Goal: Navigation & Orientation: Find specific page/section

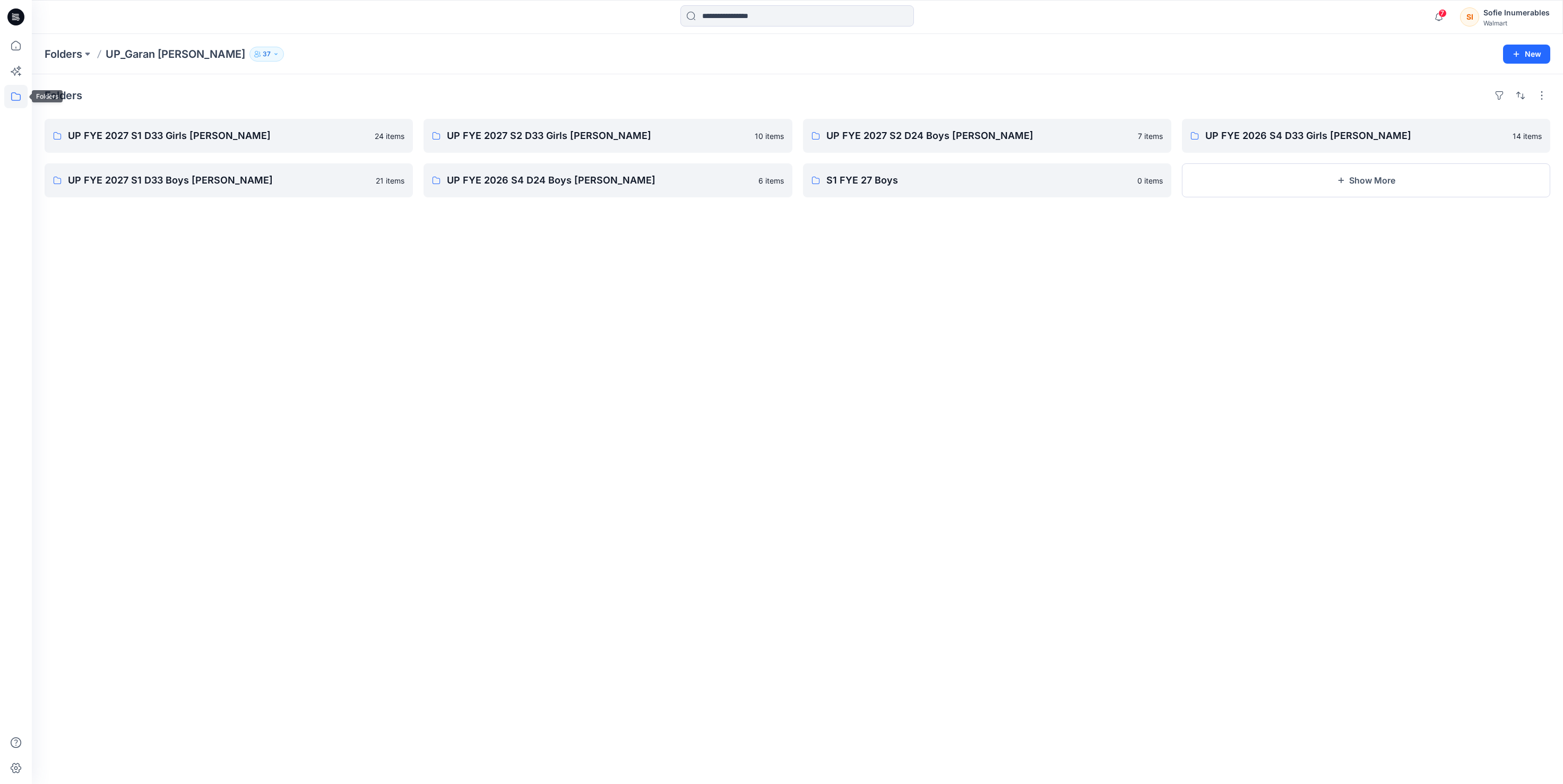
drag, startPoint x: 19, startPoint y: 96, endPoint x: 31, endPoint y: 106, distance: 15.6
click at [21, 96] on icon at bounding box center [16, 97] width 23 height 23
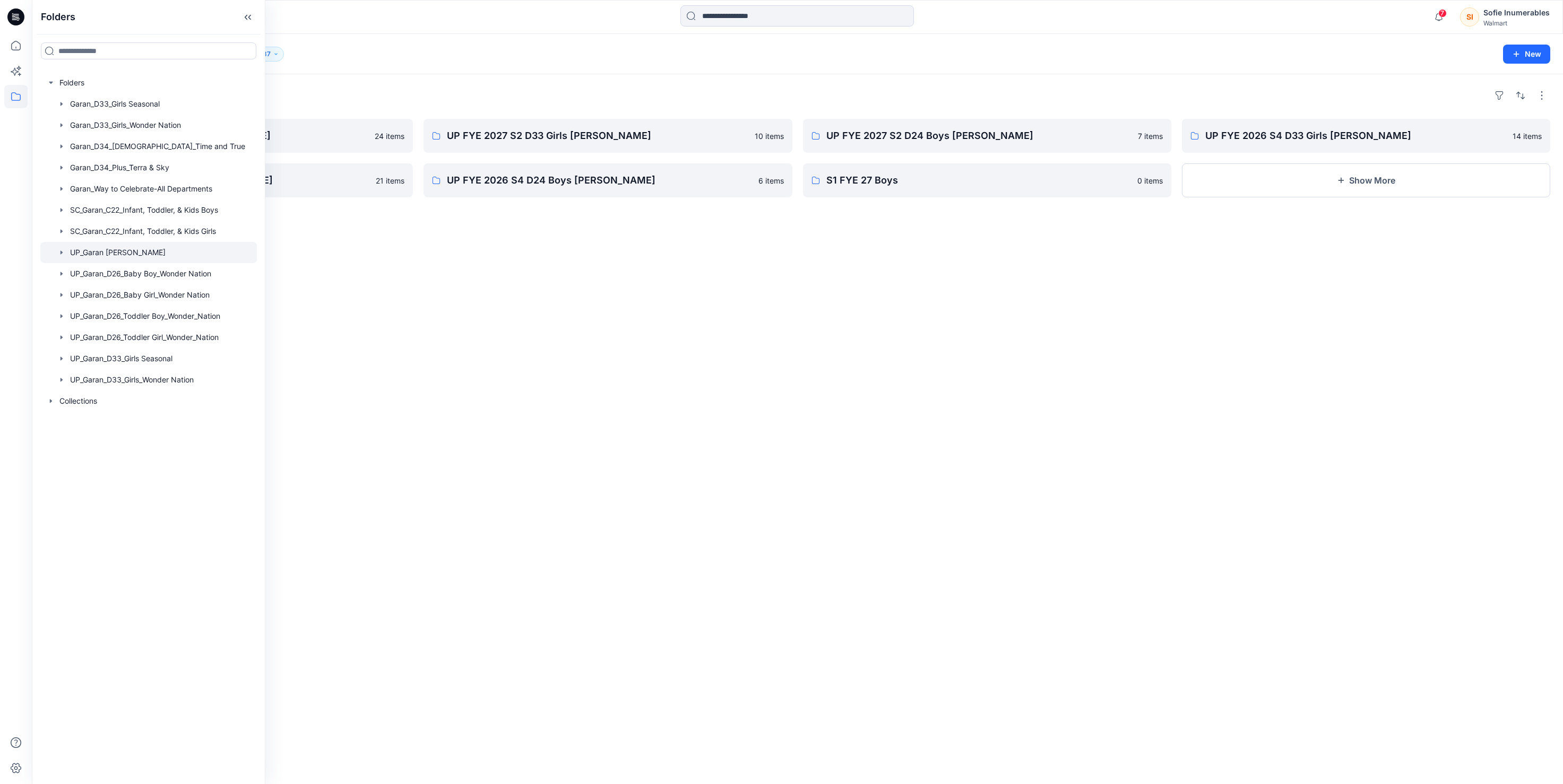
click at [66, 257] on icon "button" at bounding box center [62, 252] width 8 height 8
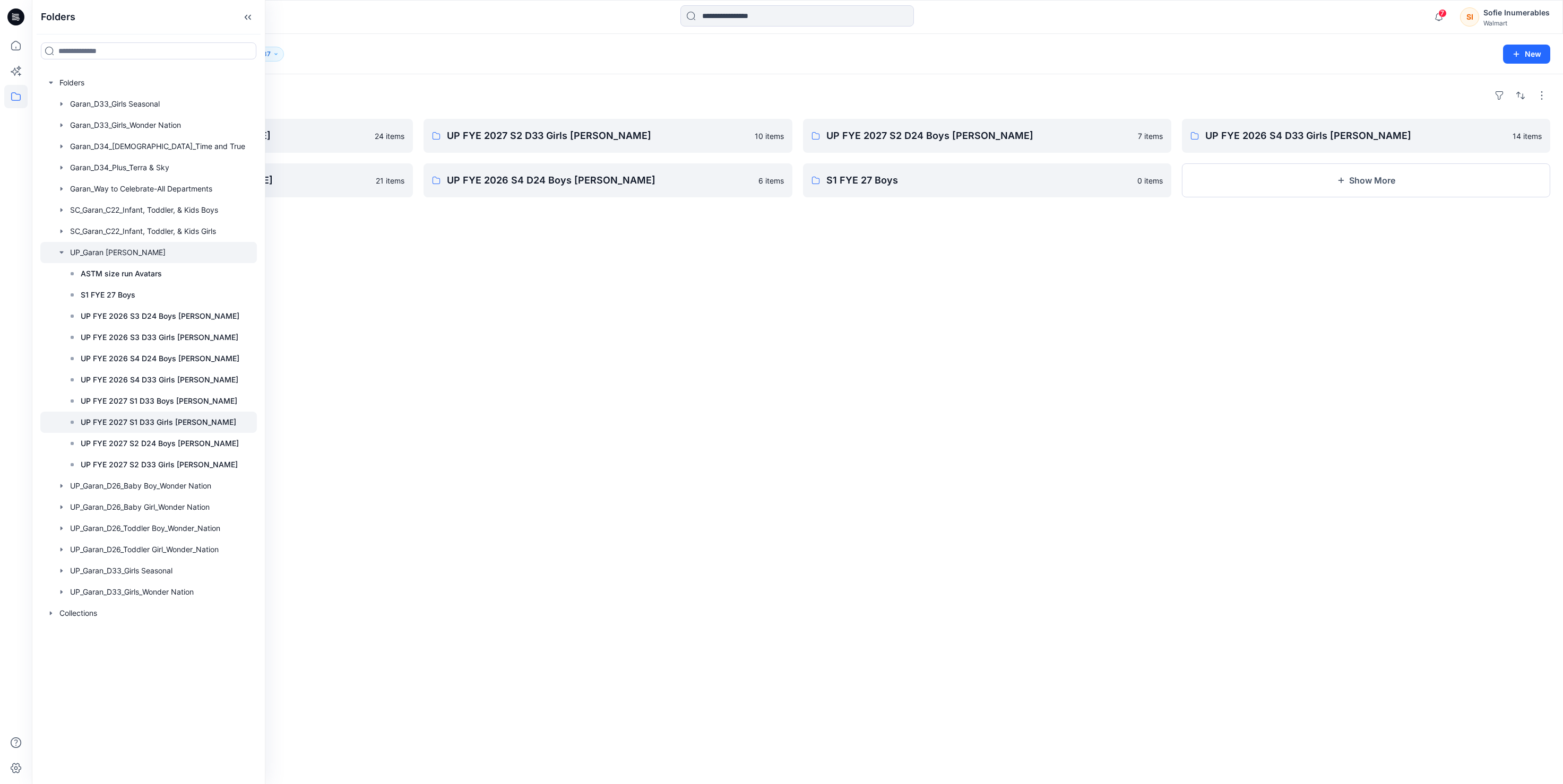
click at [176, 429] on p "UP FYE 2027 S1 D33 Girls [PERSON_NAME]" at bounding box center [158, 422] width 155 height 13
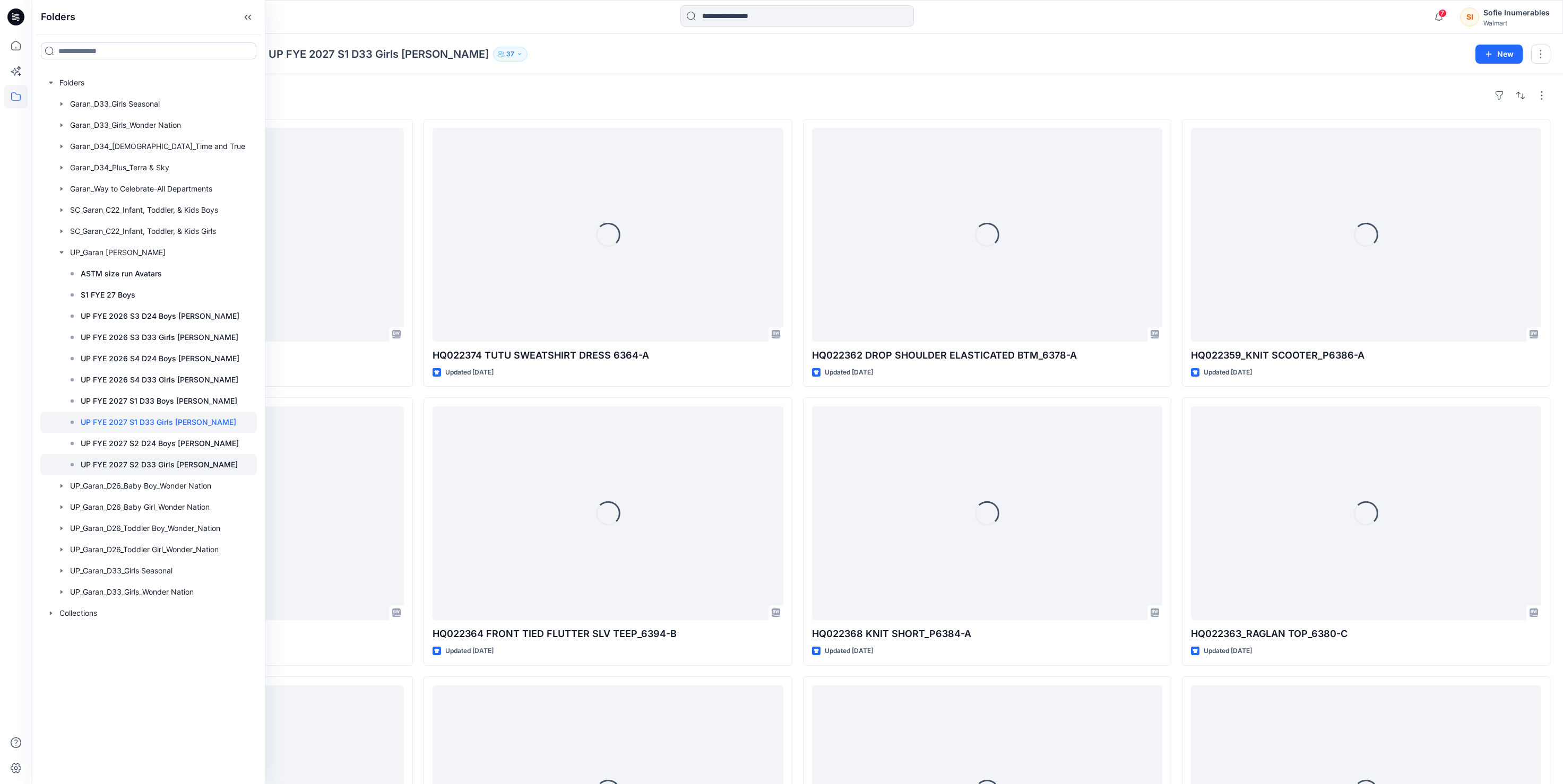
click at [186, 471] on p "UP FYE 2027 S2 D33 Girls [PERSON_NAME]" at bounding box center [159, 465] width 157 height 13
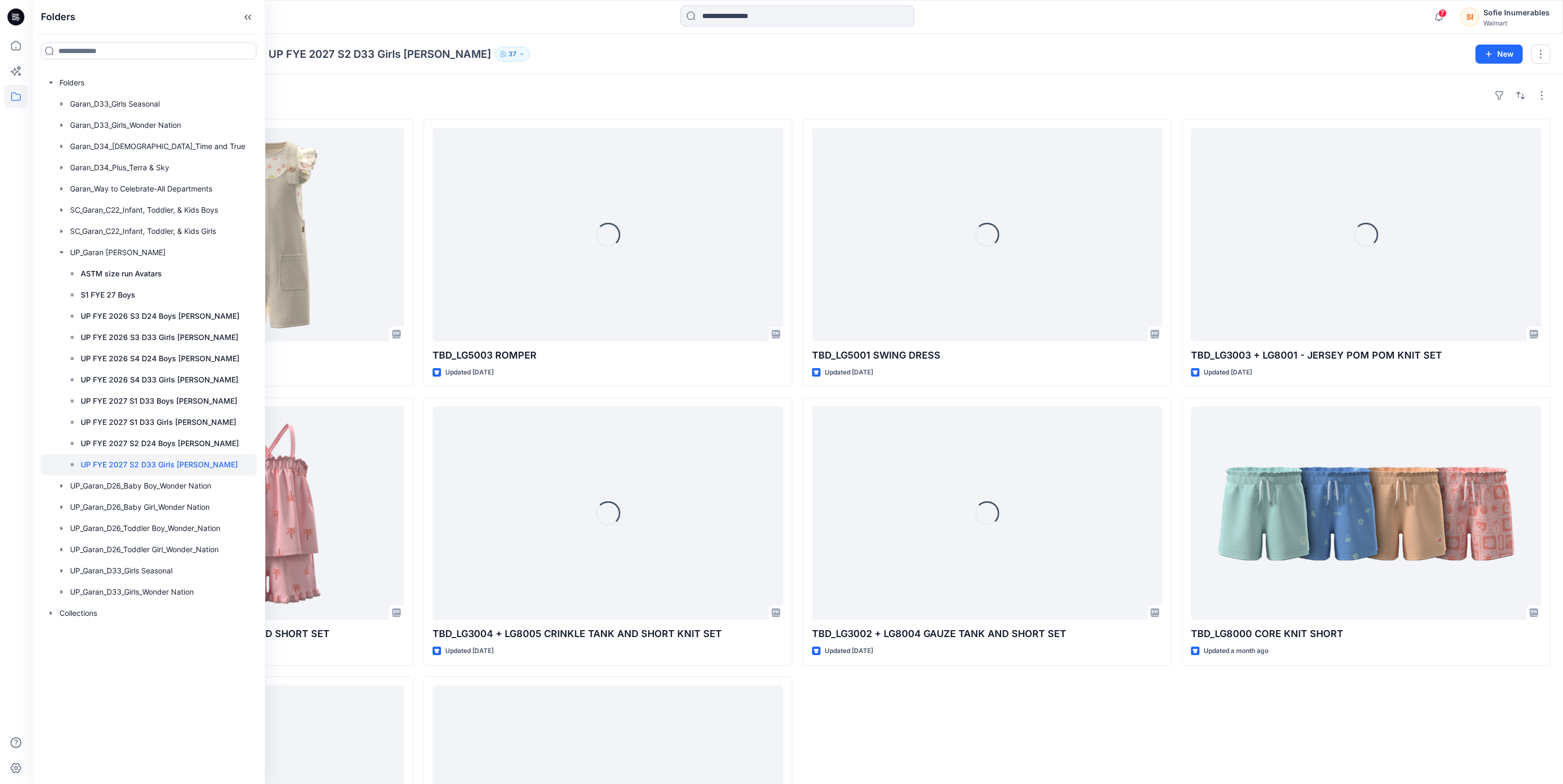
click at [584, 43] on div "Folders UP_Garan [PERSON_NAME] UP [PERSON_NAME] 2027 S2 D33 Girls [PERSON_NAME]…" at bounding box center [797, 54] width 1531 height 40
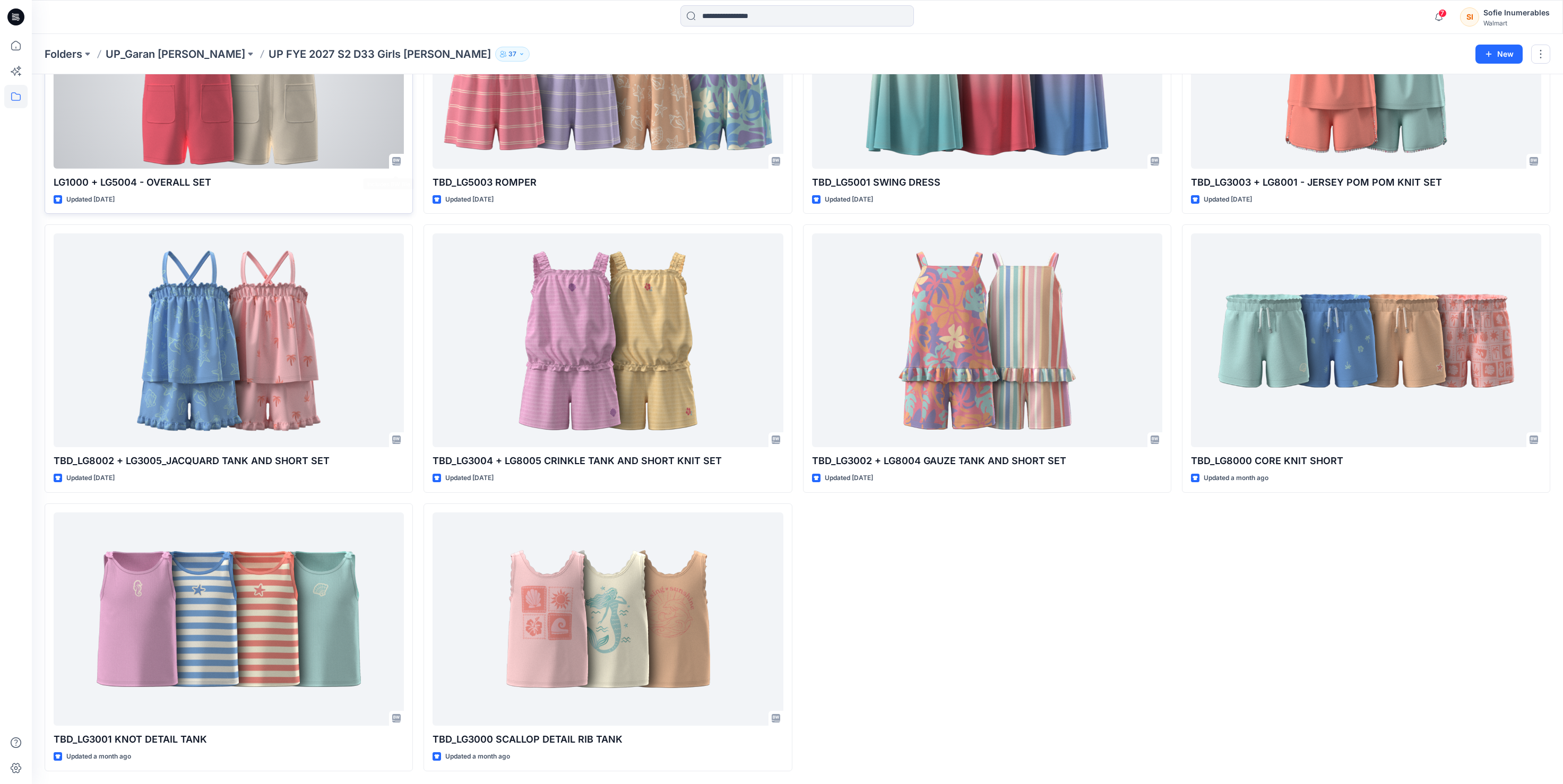
scroll to position [217, 0]
